Goal: Information Seeking & Learning: Learn about a topic

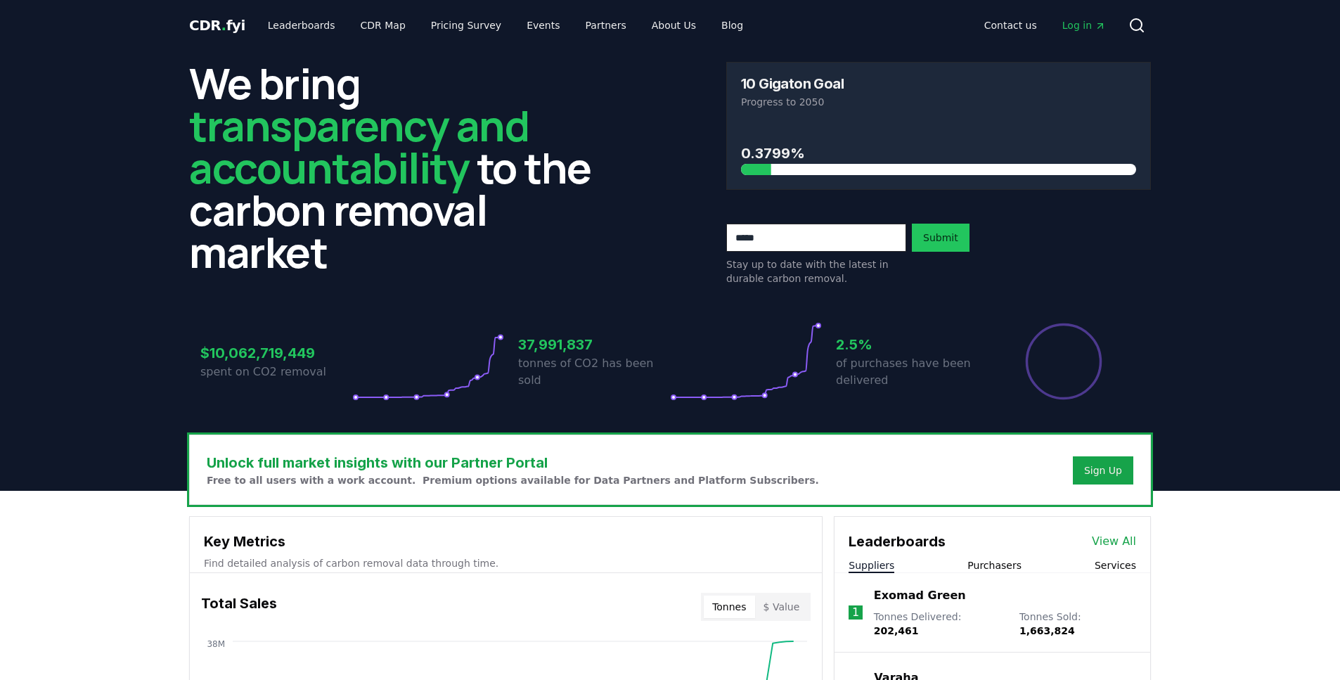
click at [280, 39] on div "CDR . fyi Leaderboards CDR Map Pricing Survey Events Partners About Us Blog Con…" at bounding box center [670, 25] width 962 height 51
click at [279, 32] on link "Leaderboards" at bounding box center [302, 25] width 90 height 25
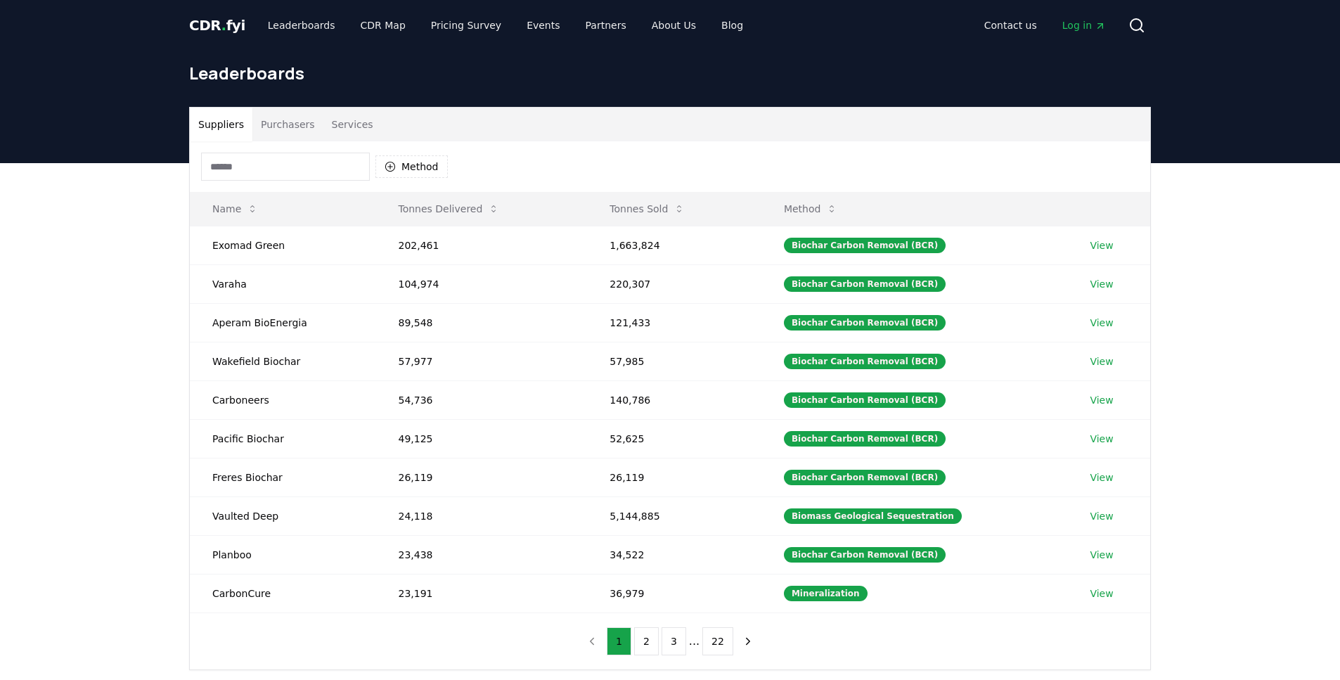
click at [327, 169] on input at bounding box center [285, 167] width 169 height 28
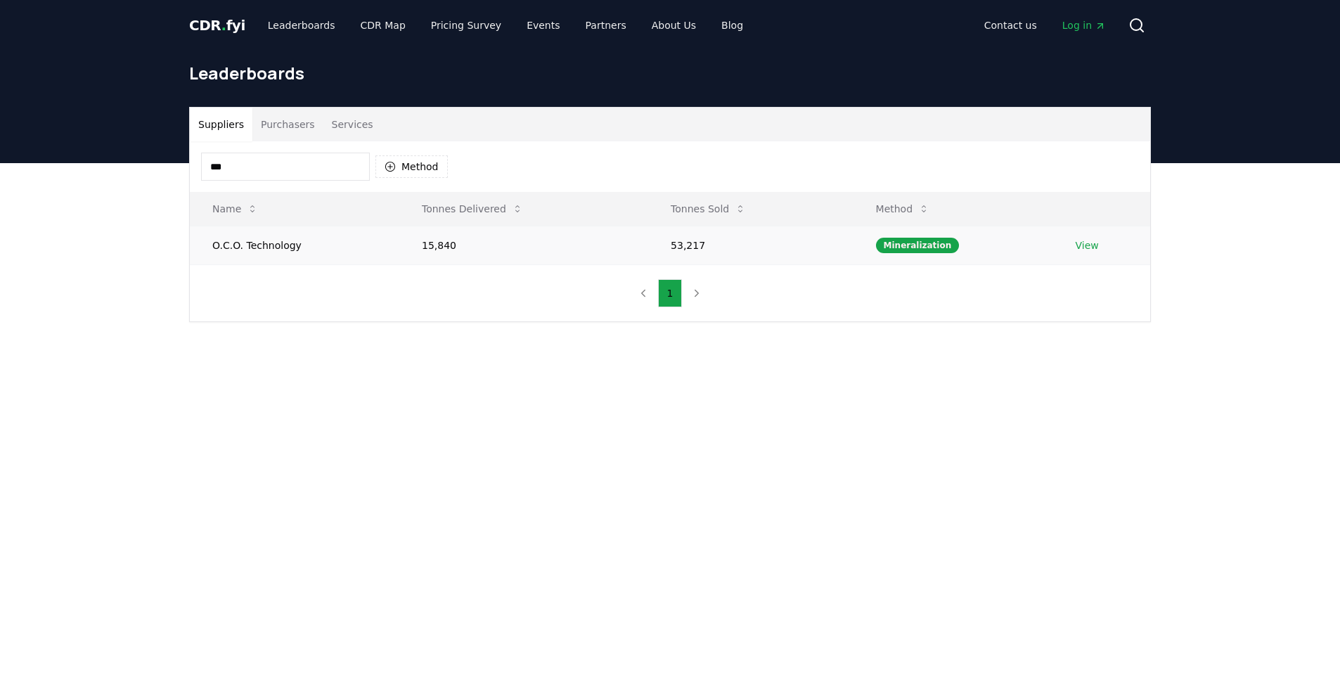
type input "***"
drag, startPoint x: 287, startPoint y: 238, endPoint x: 325, endPoint y: 224, distance: 41.4
click at [287, 238] on td "O.C.O. Technology" at bounding box center [294, 245] width 209 height 39
click at [1081, 256] on td "View" at bounding box center [1101, 245] width 97 height 39
click at [1084, 247] on link "View" at bounding box center [1087, 245] width 23 height 14
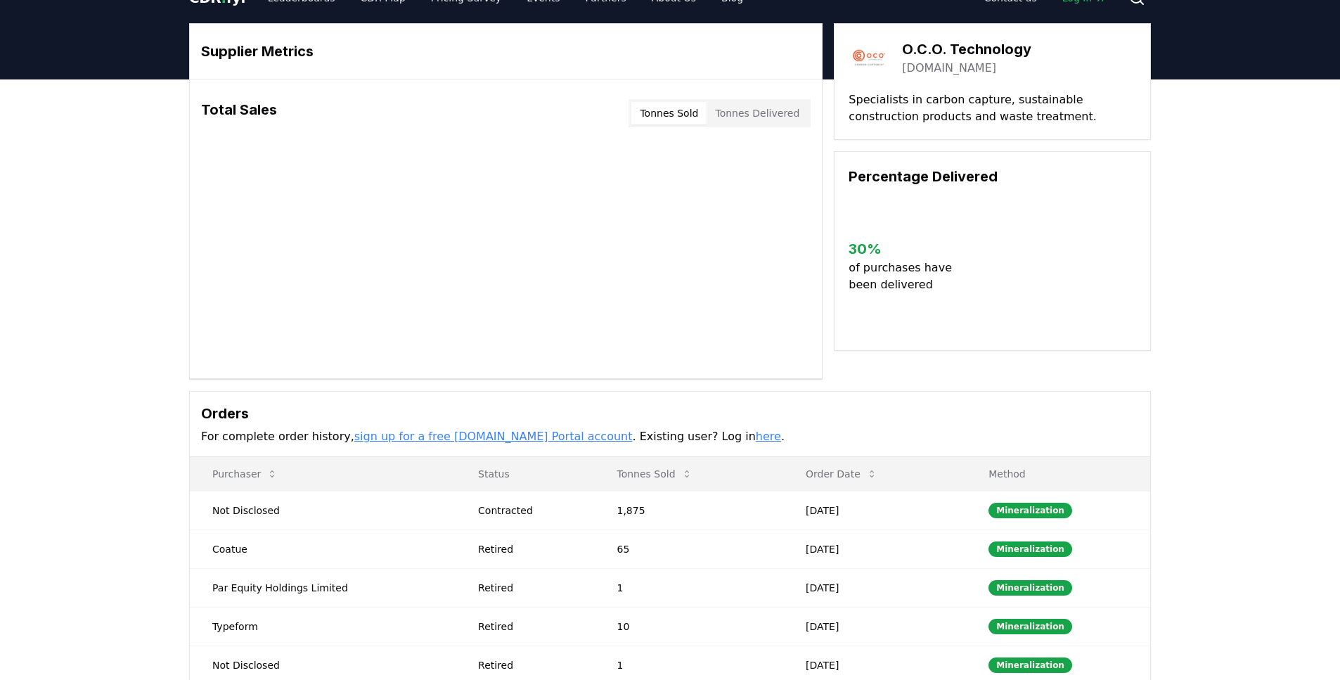
scroll to position [153, 0]
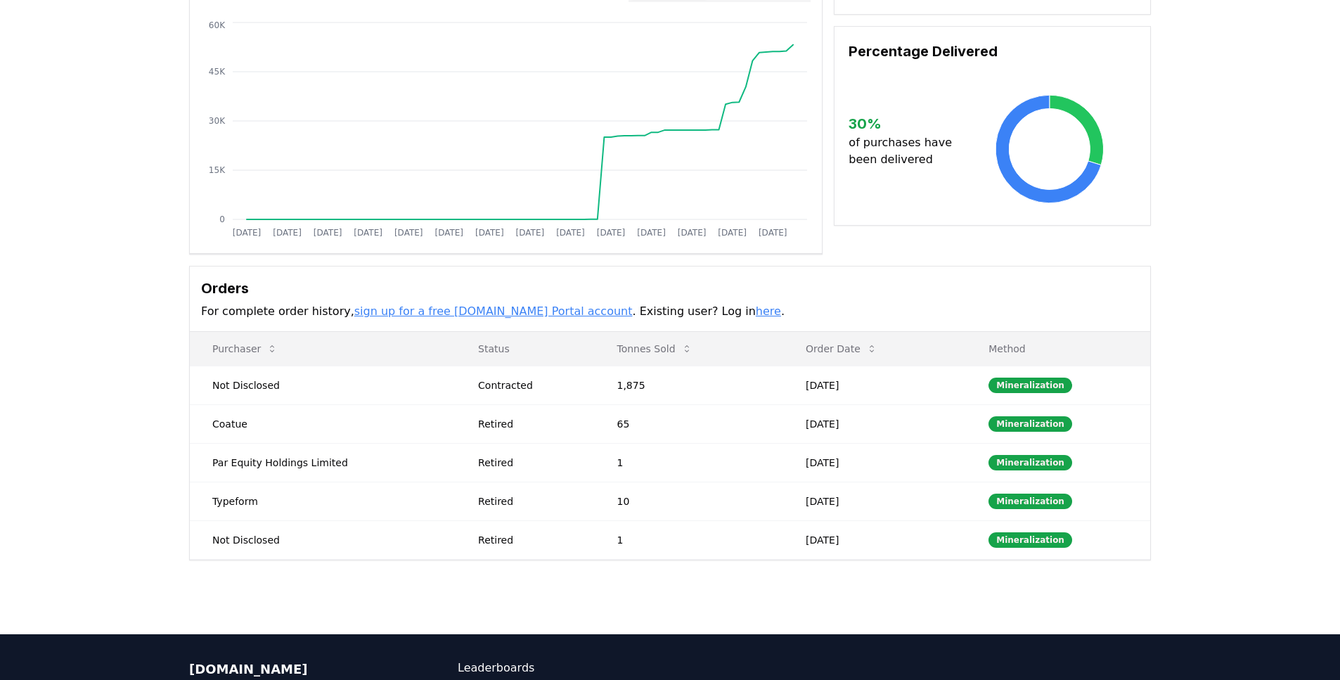
click at [796, 583] on div "Supplier Metrics Total Sales Tonnes Sold Tonnes Delivered Jan 2019 Jul 2019 Jan…" at bounding box center [670, 285] width 1340 height 662
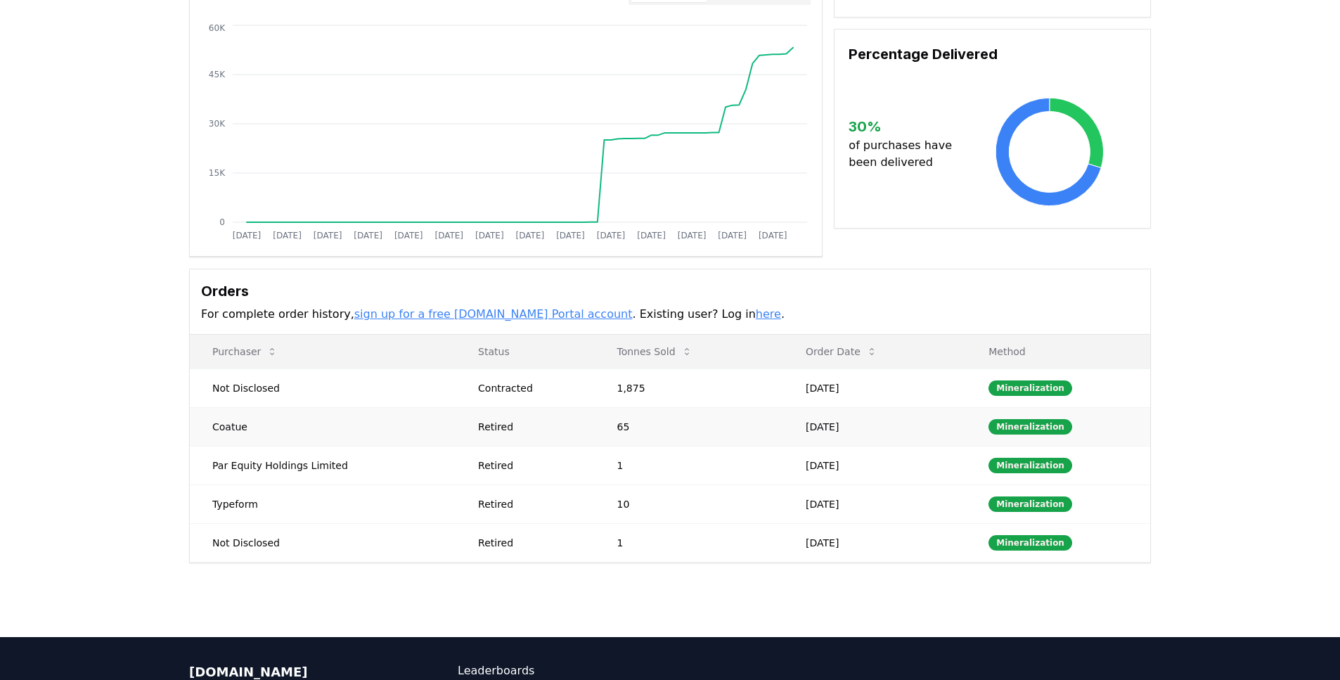
click at [811, 420] on td "Sep 15, 2025" at bounding box center [874, 426] width 183 height 39
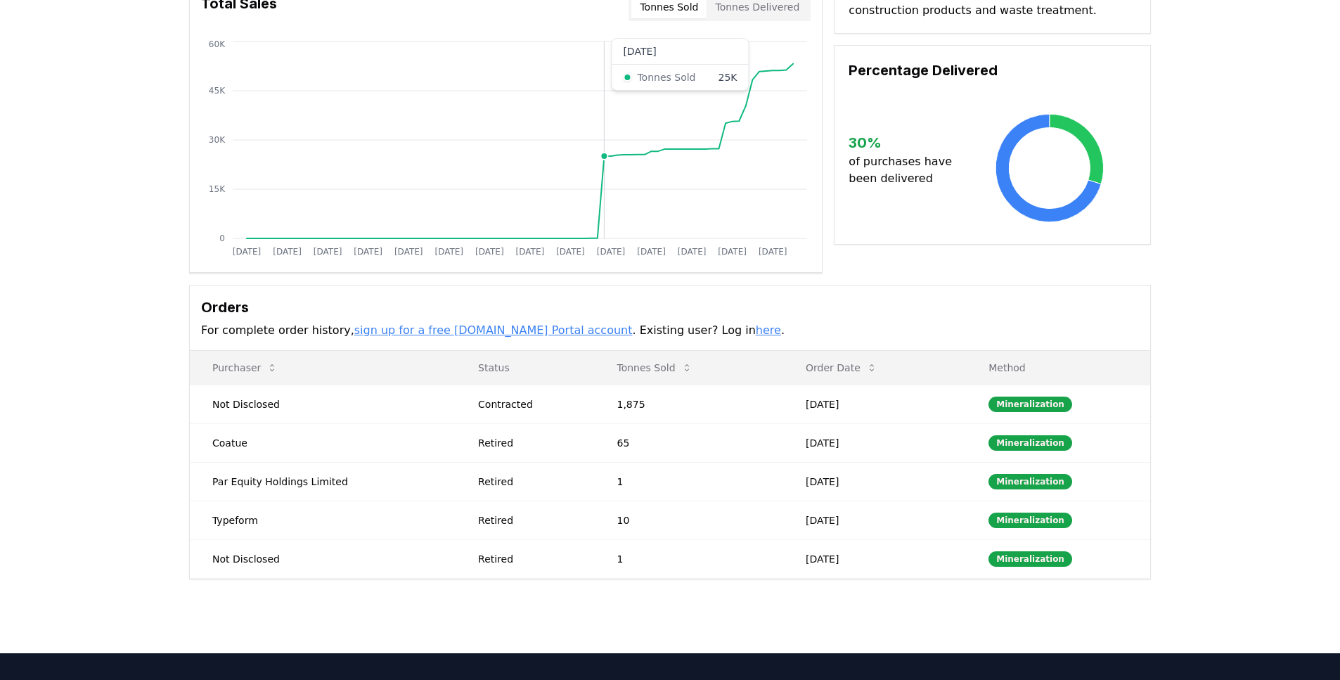
scroll to position [114, 0]
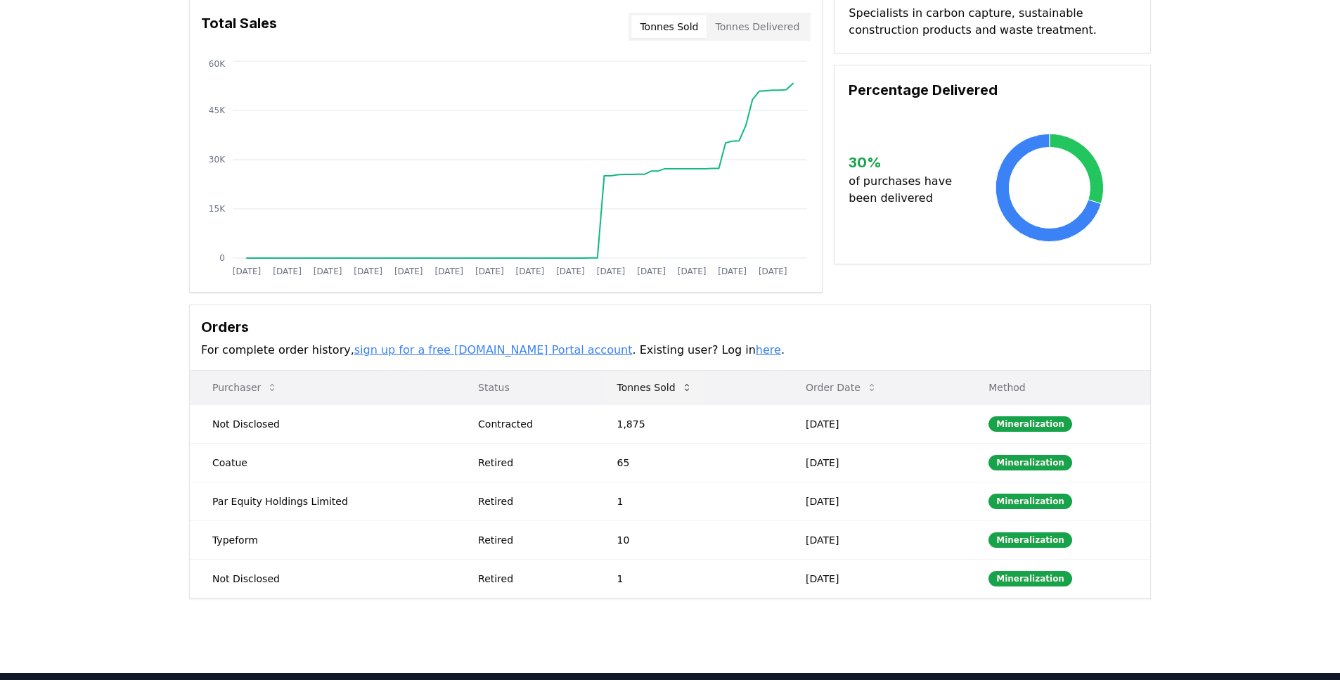
click at [681, 383] on icon at bounding box center [686, 387] width 11 height 11
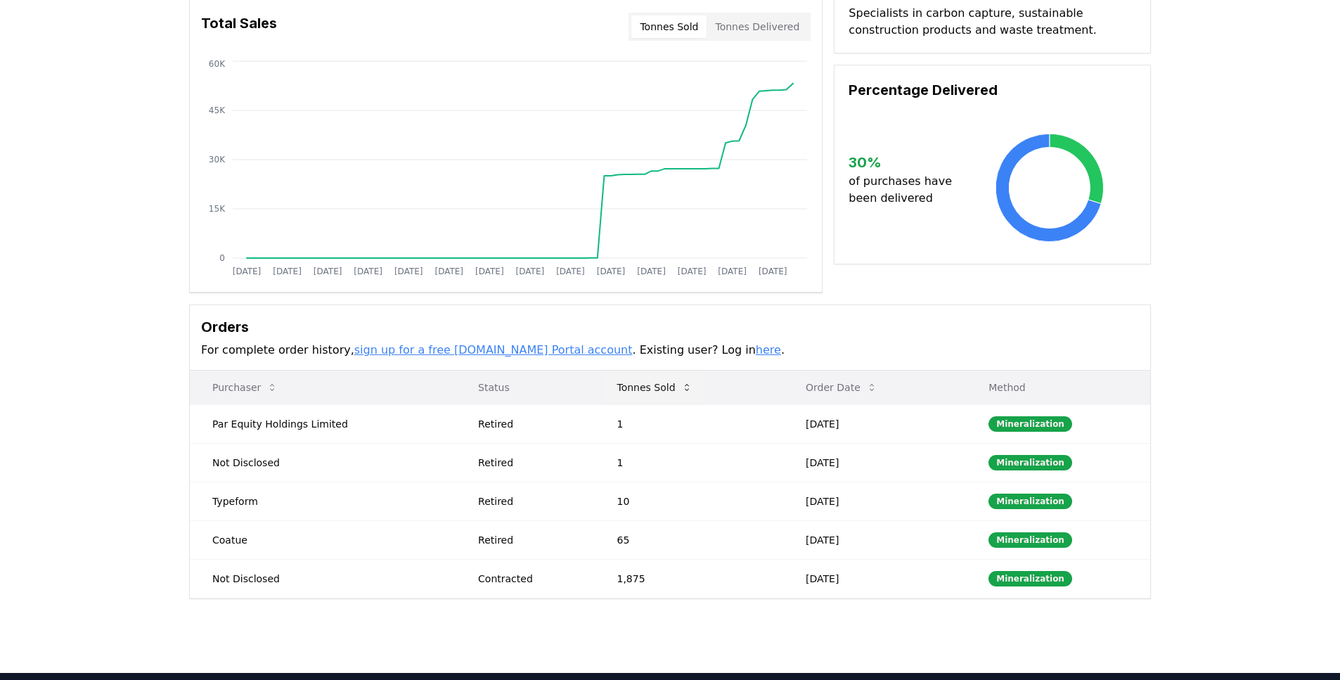
click at [681, 383] on icon at bounding box center [686, 387] width 11 height 11
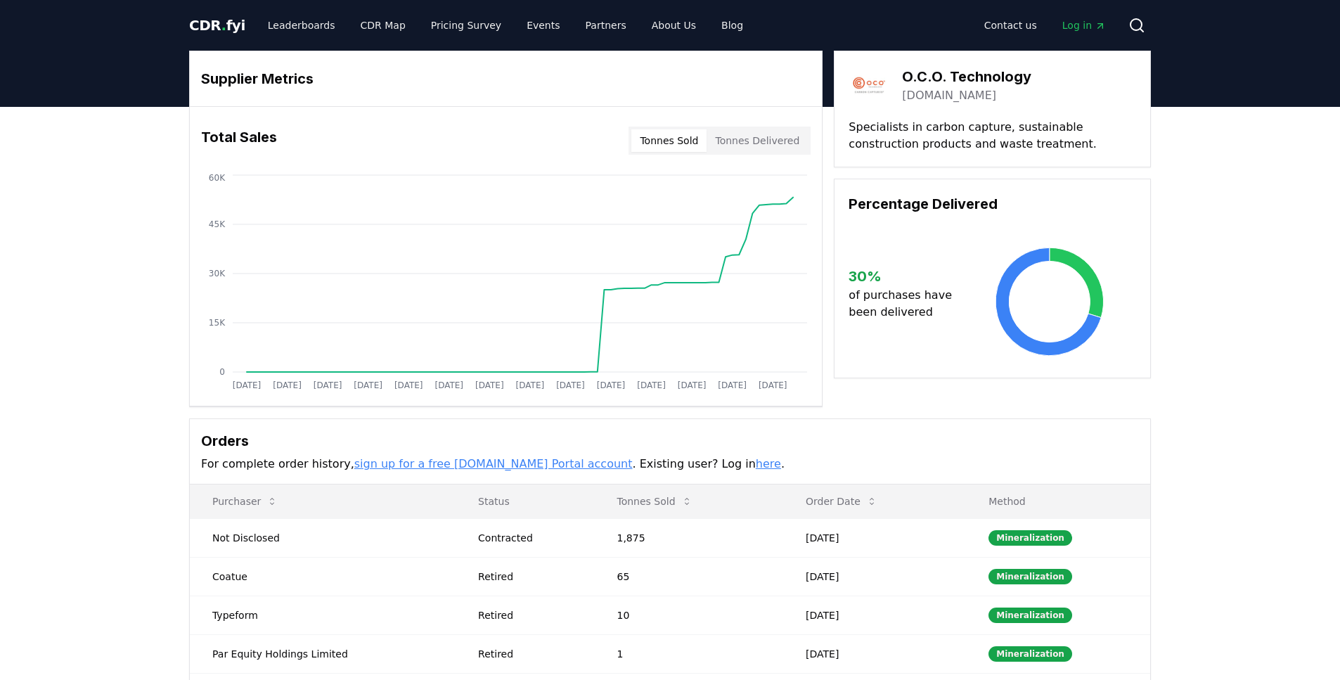
click at [793, 155] on div "Total Sales Tonnes Sold Tonnes Delivered" at bounding box center [506, 140] width 632 height 51
click at [783, 151] on button "Tonnes Delivered" at bounding box center [757, 140] width 101 height 22
